Goal: Use online tool/utility: Utilize a website feature to perform a specific function

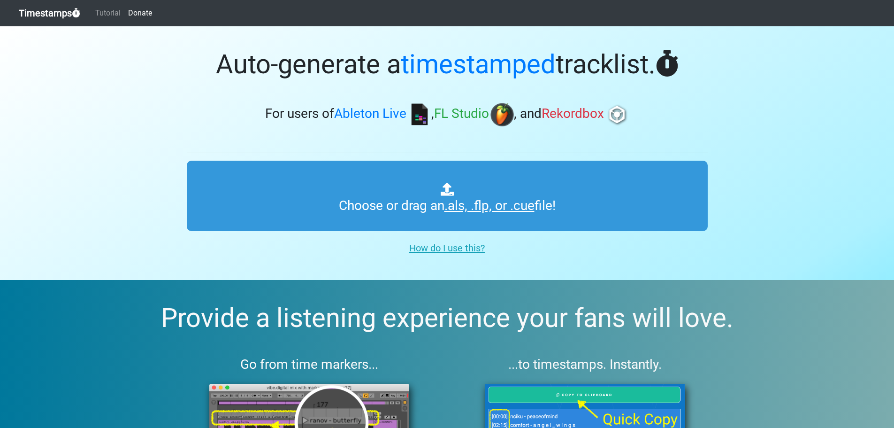
type input "C:\fakepath\01 DJ Lyxa - Uplifting Trance Vol. 79.cue"
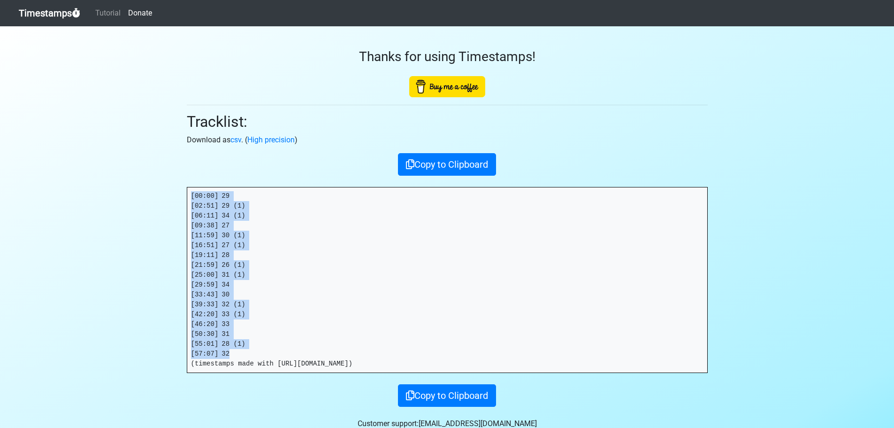
drag, startPoint x: 236, startPoint y: 355, endPoint x: 148, endPoint y: 180, distance: 196.1
click at [148, 180] on section "Thanks for using Timestamps! Tracklist: Download as csv . ( High precision ) Co…" at bounding box center [447, 237] width 894 height 422
copy pre "[00:00] 29 [02:51] 29 (1) [06:11] 34 (1) [09:38] 27 [11:59] 30 (1) [16:51] 27 (…"
